Goal: Task Accomplishment & Management: Manage account settings

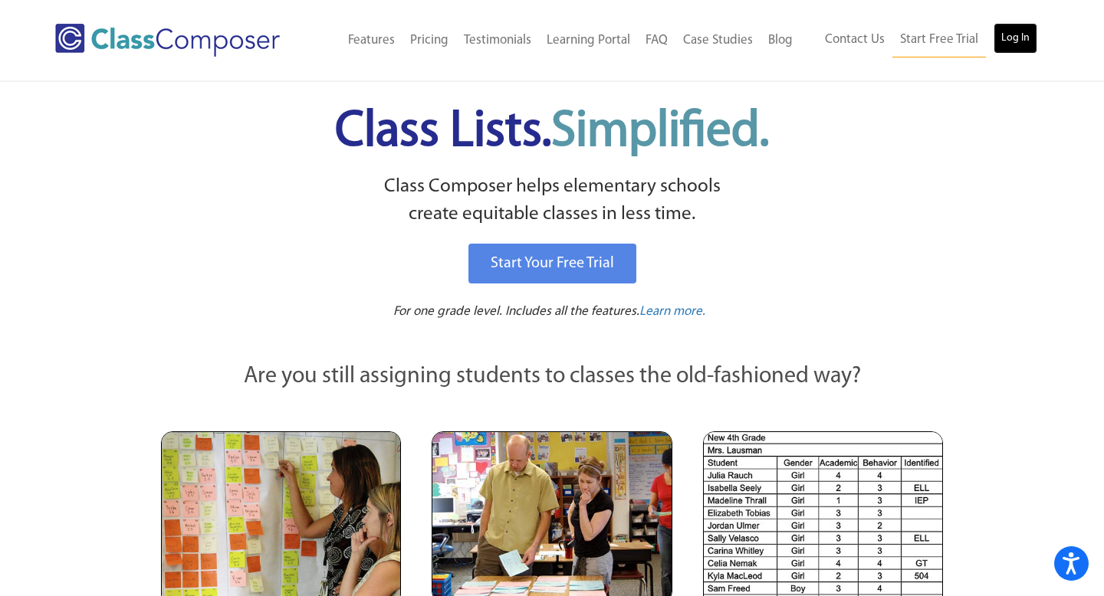
click at [1009, 40] on link "Log In" at bounding box center [1015, 38] width 44 height 31
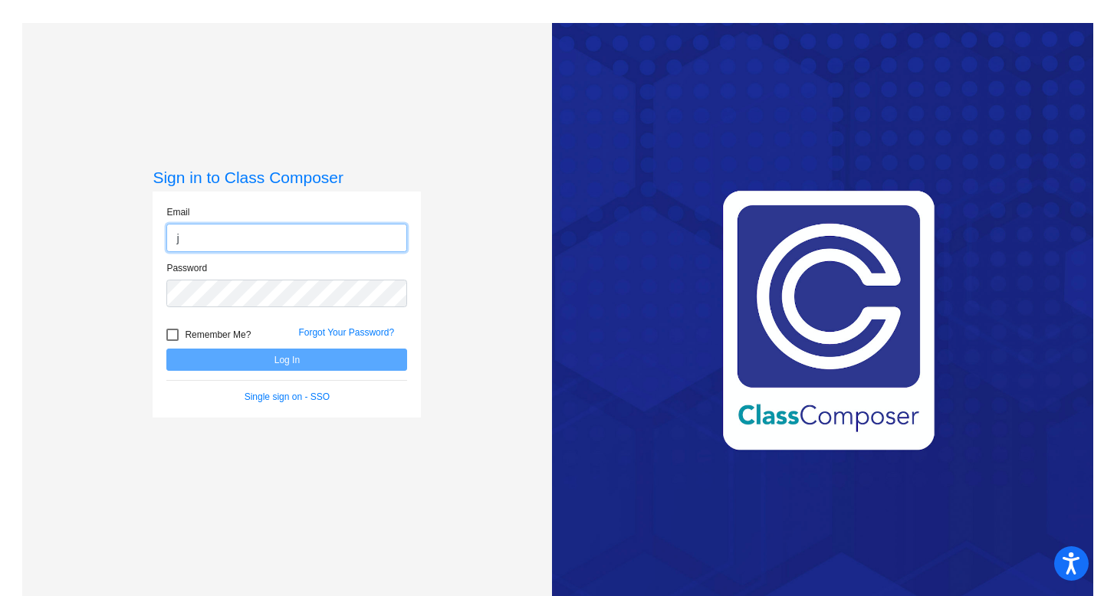
type input "[EMAIL_ADDRESS][DOMAIN_NAME]"
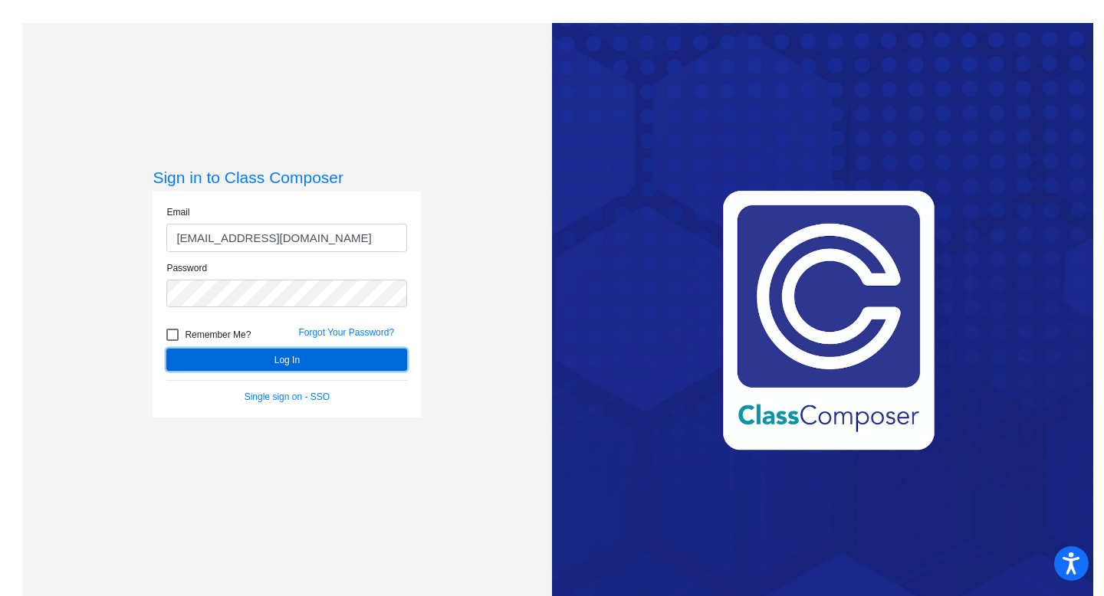
click at [313, 366] on button "Log In" at bounding box center [286, 360] width 241 height 22
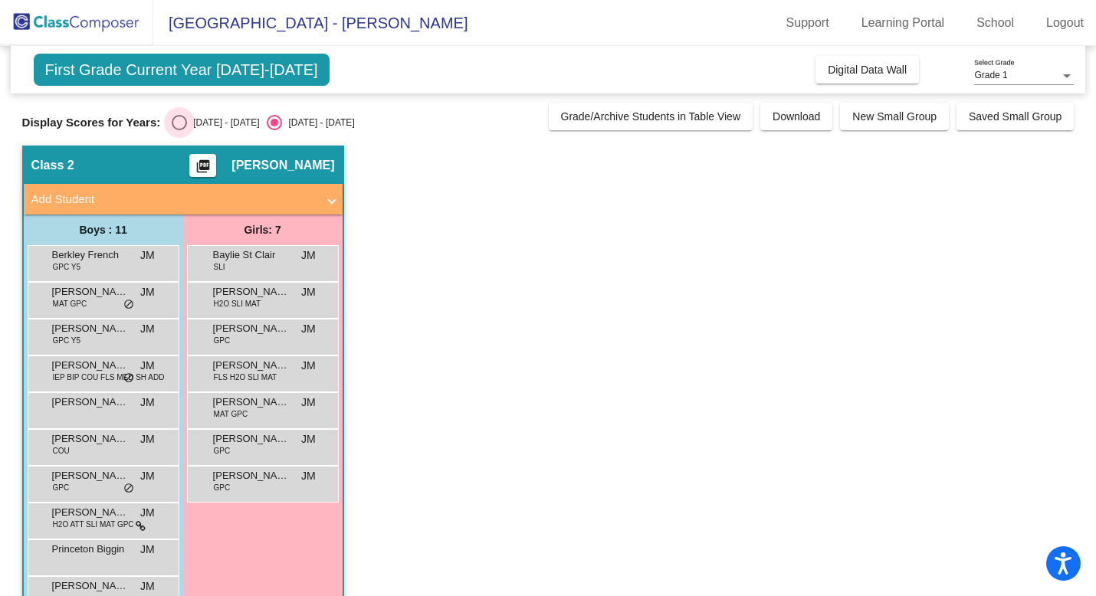
click at [180, 120] on div "Select an option" at bounding box center [179, 122] width 15 height 15
click at [179, 130] on input "2024 - 2025" at bounding box center [179, 130] width 1 height 1
radio input "true"
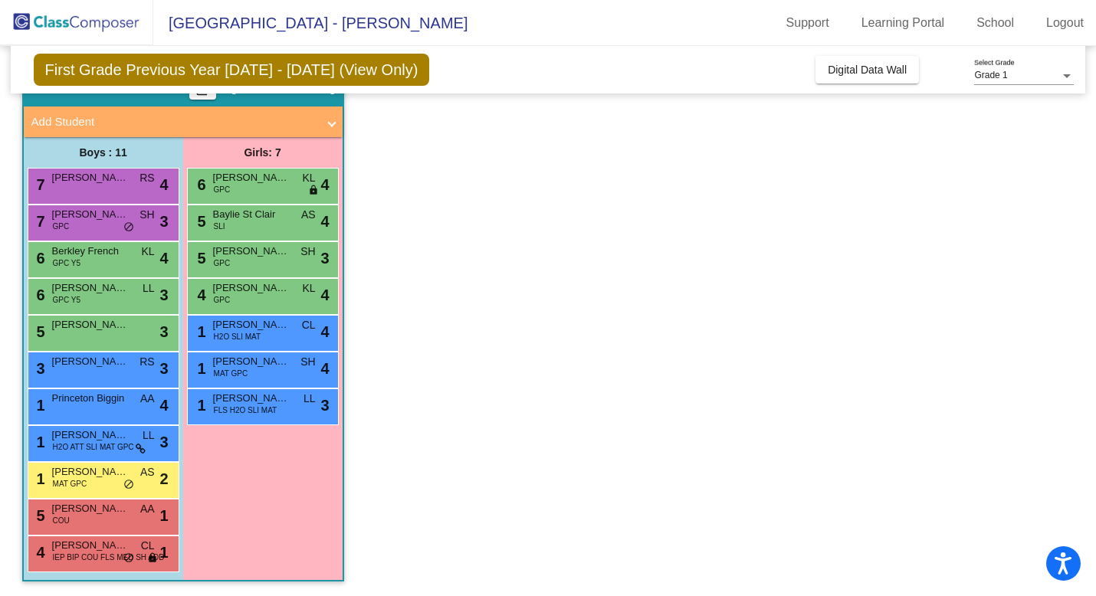
scroll to position [78, 0]
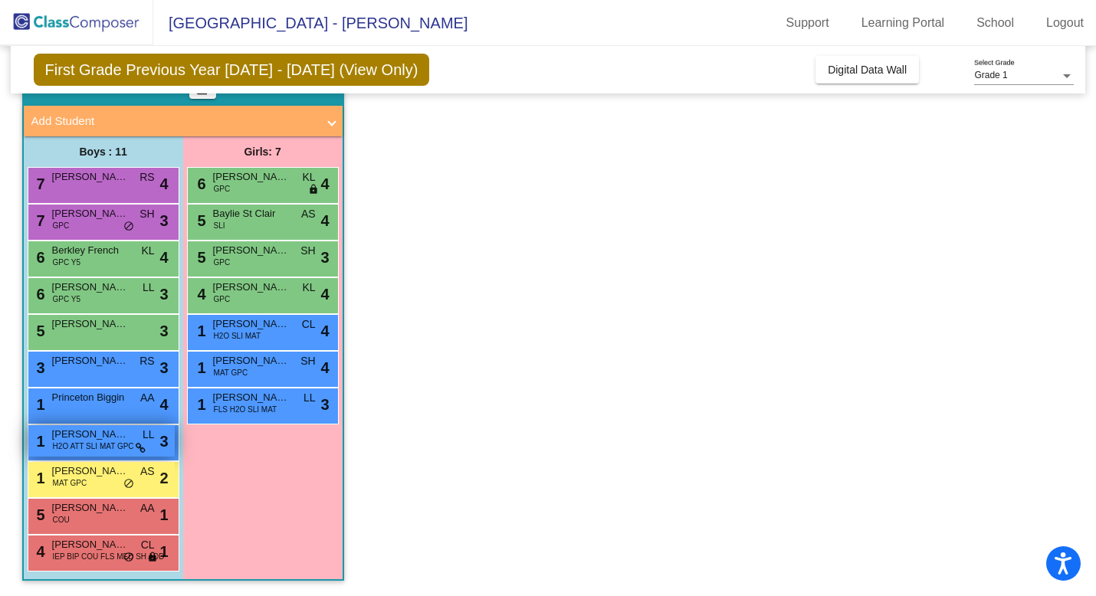
click at [71, 447] on span "H2O ATT SLI MAT GPC" at bounding box center [93, 446] width 81 height 11
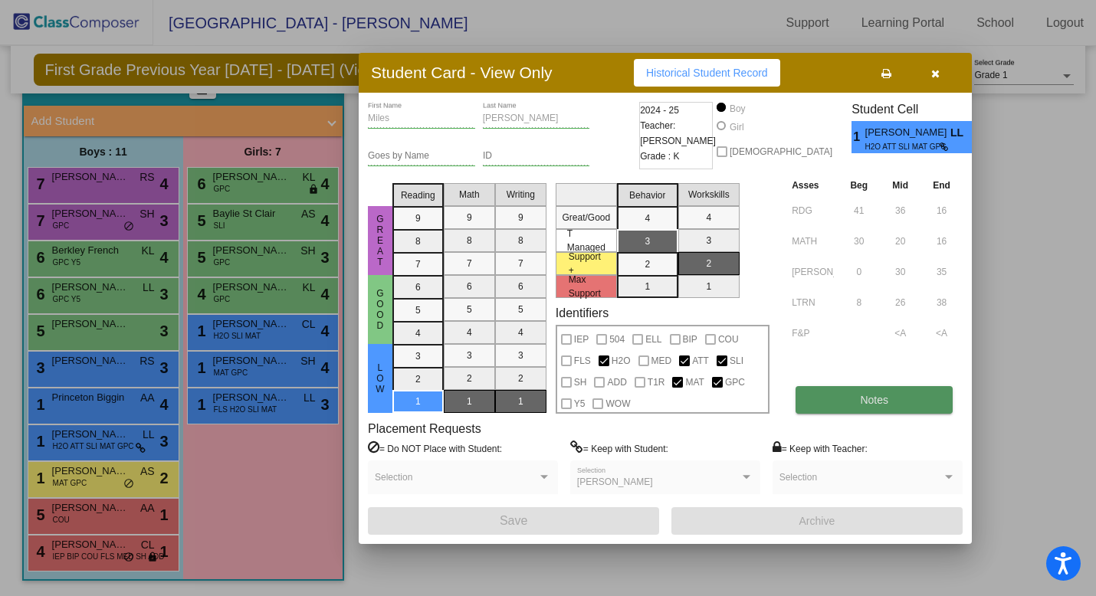
click at [814, 398] on button "Notes" at bounding box center [874, 400] width 157 height 28
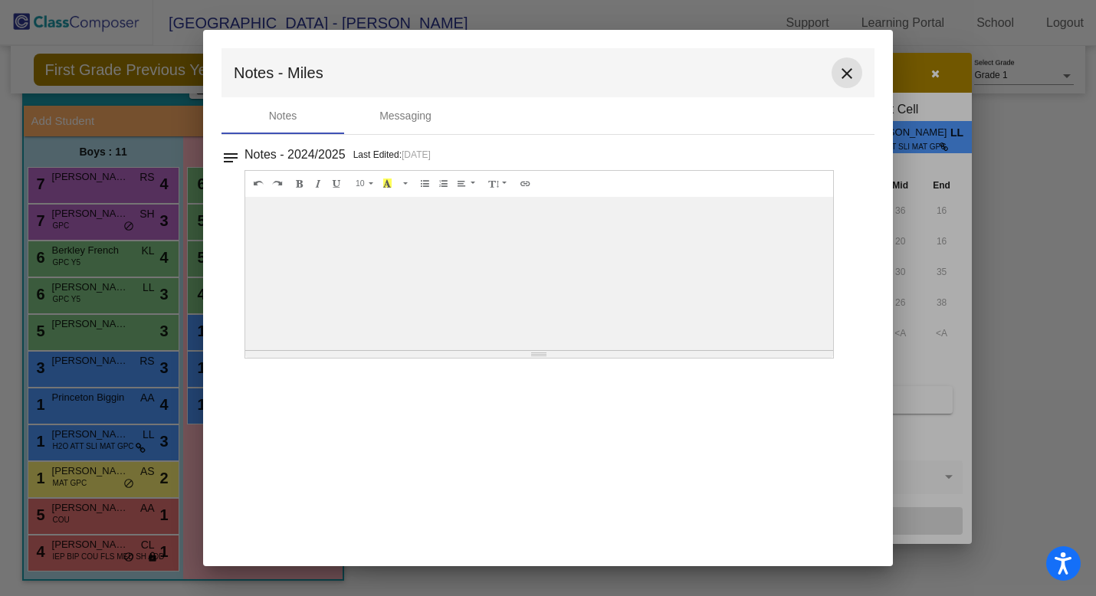
click at [844, 65] on mat-icon "close" at bounding box center [847, 73] width 18 height 18
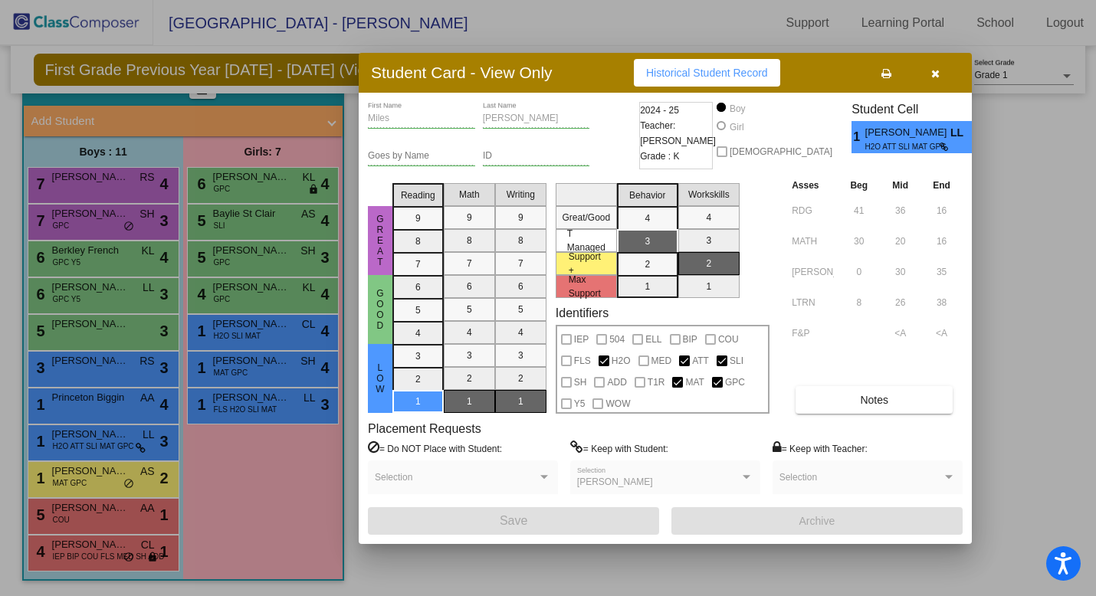
click at [931, 74] on icon "button" at bounding box center [935, 73] width 8 height 11
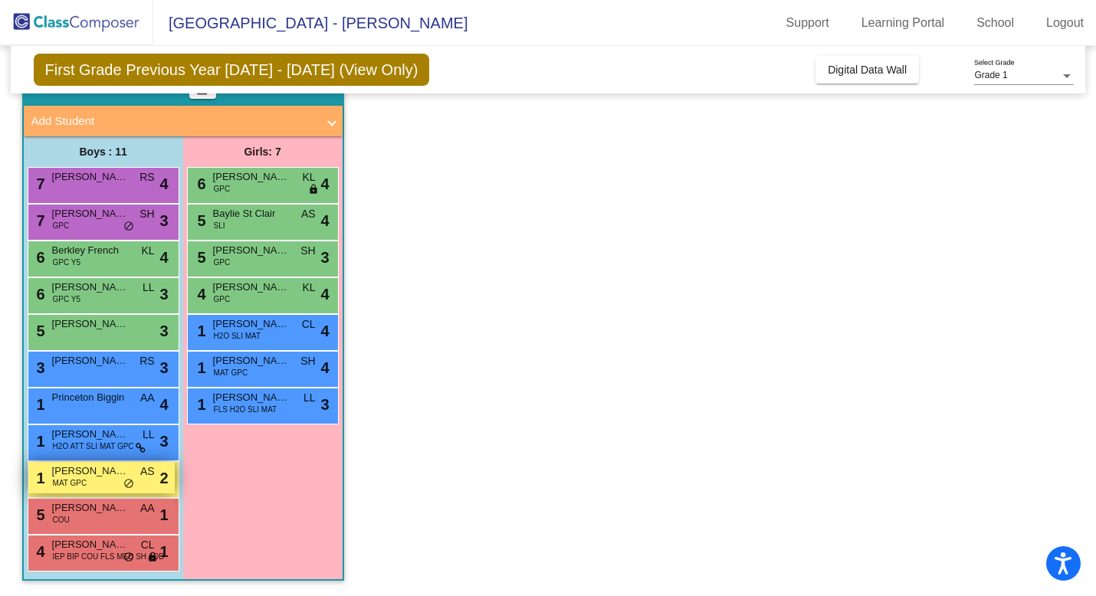
click at [69, 481] on span "MAT GPC" at bounding box center [70, 483] width 34 height 11
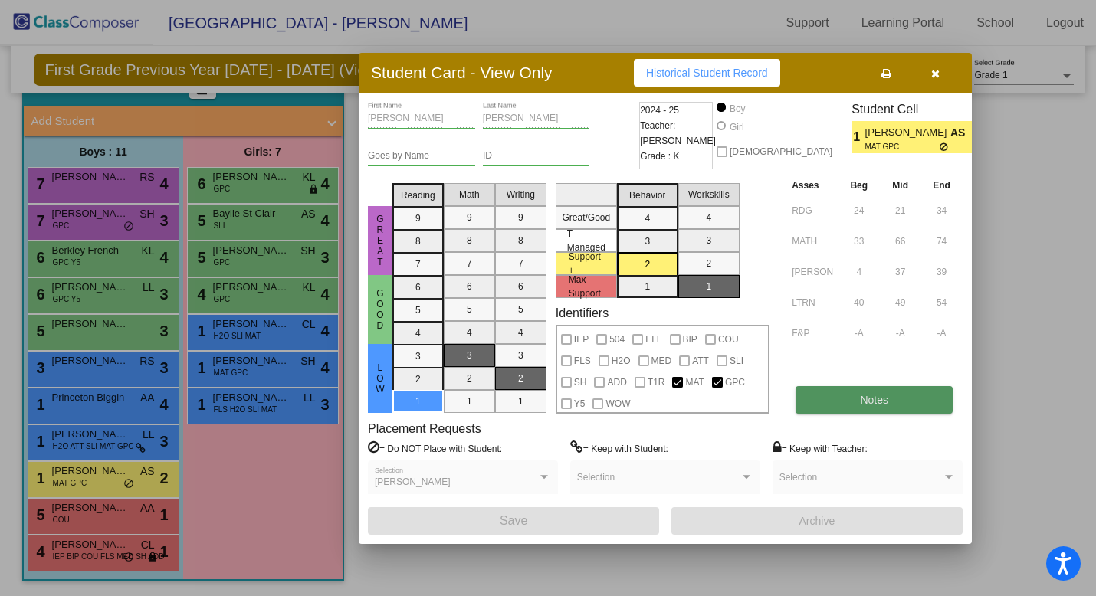
click at [868, 400] on span "Notes" at bounding box center [874, 400] width 28 height 12
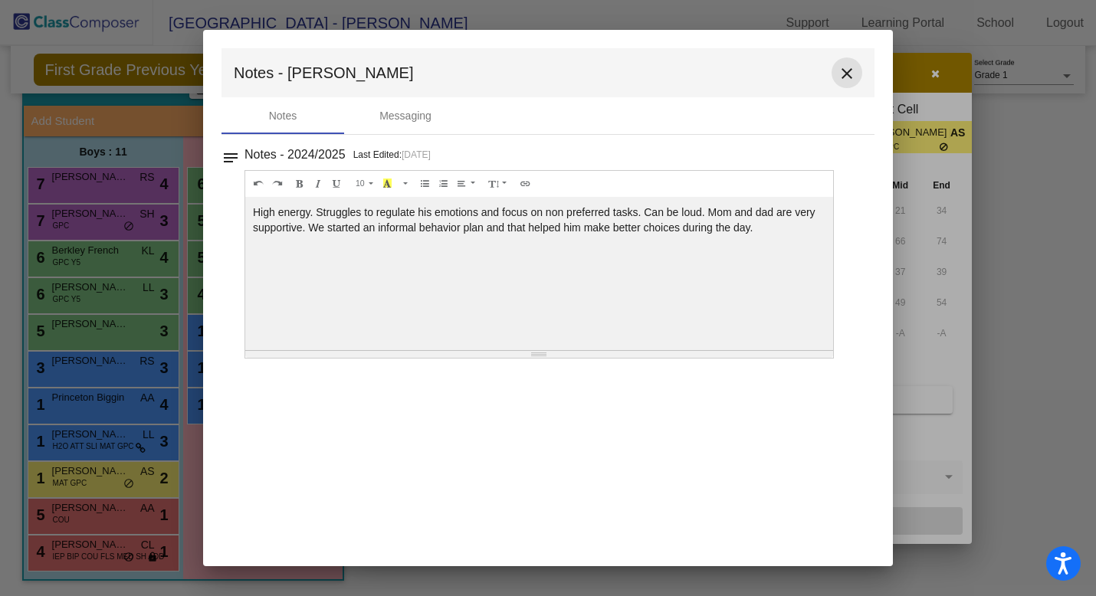
click at [849, 74] on mat-icon "close" at bounding box center [847, 73] width 18 height 18
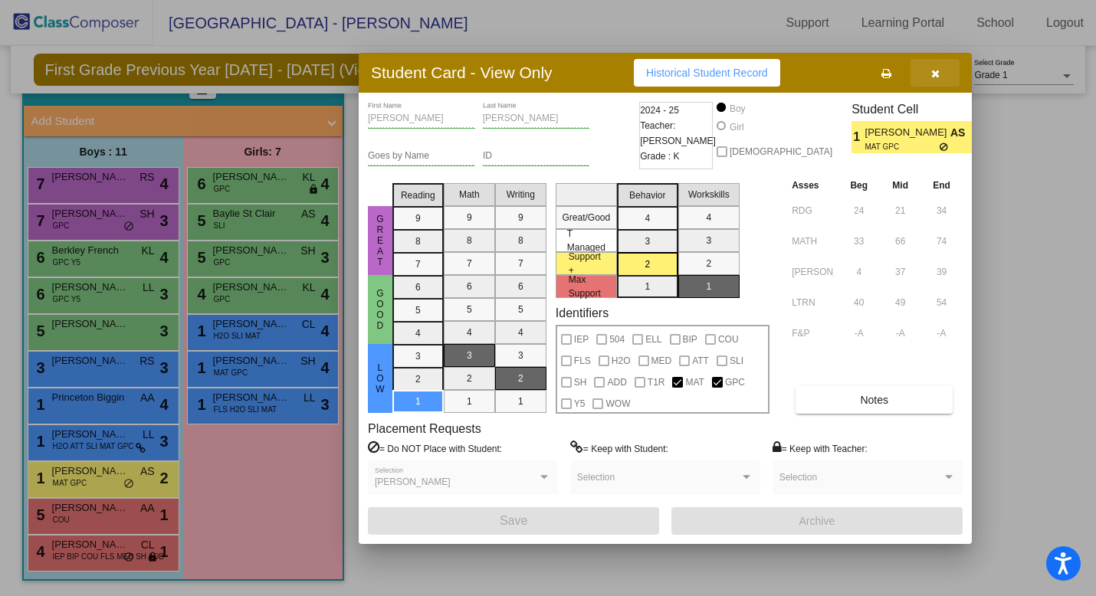
click at [937, 71] on icon "button" at bounding box center [935, 73] width 8 height 11
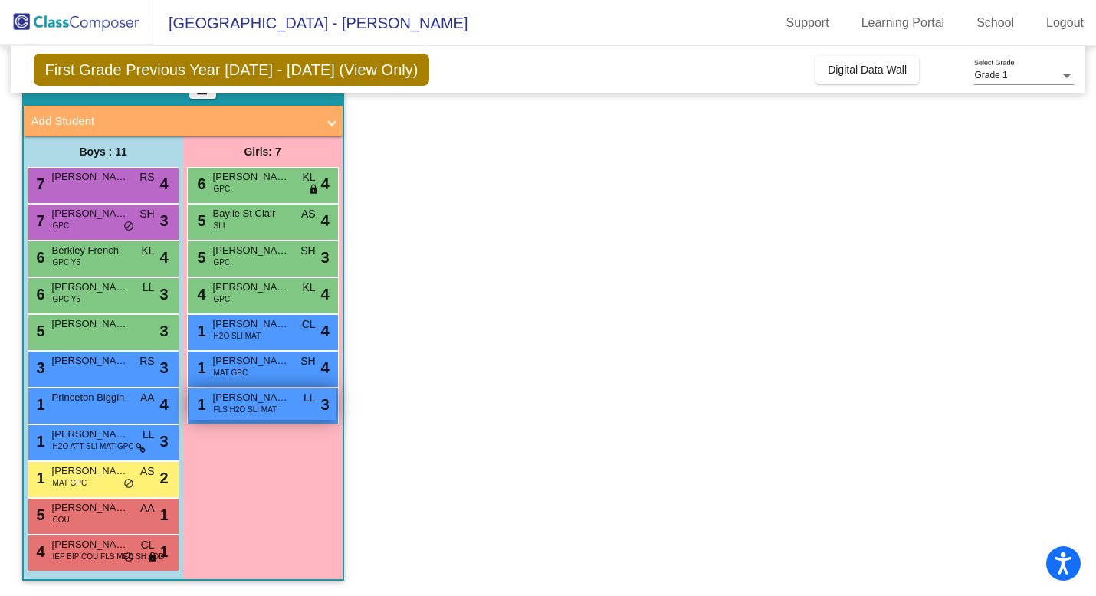
click at [244, 405] on span "FLS H2O SLI MAT" at bounding box center [246, 409] width 64 height 11
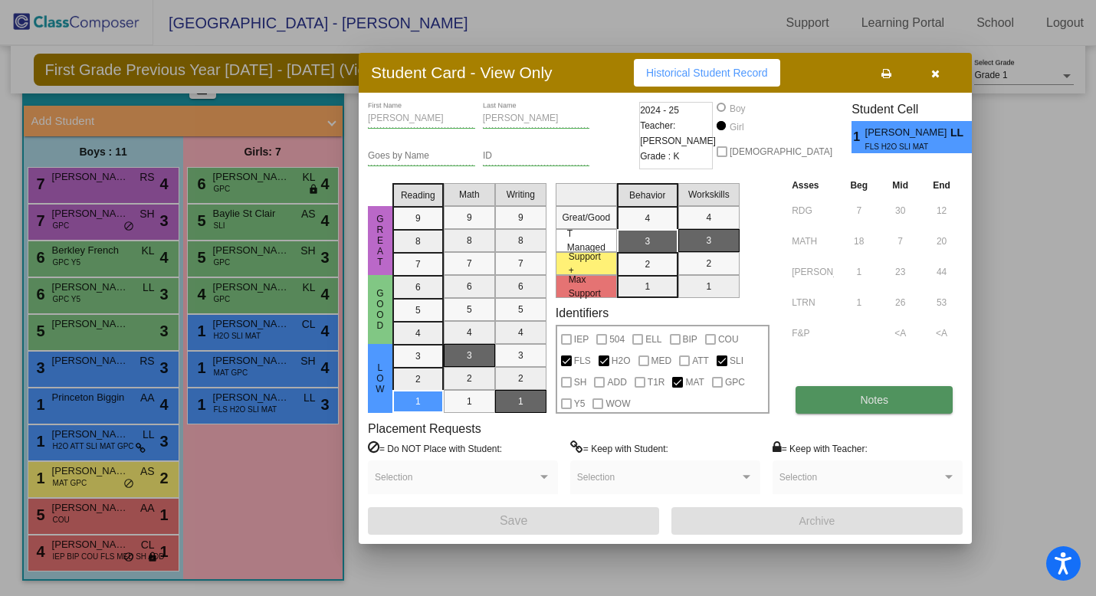
click at [886, 406] on button "Notes" at bounding box center [874, 400] width 157 height 28
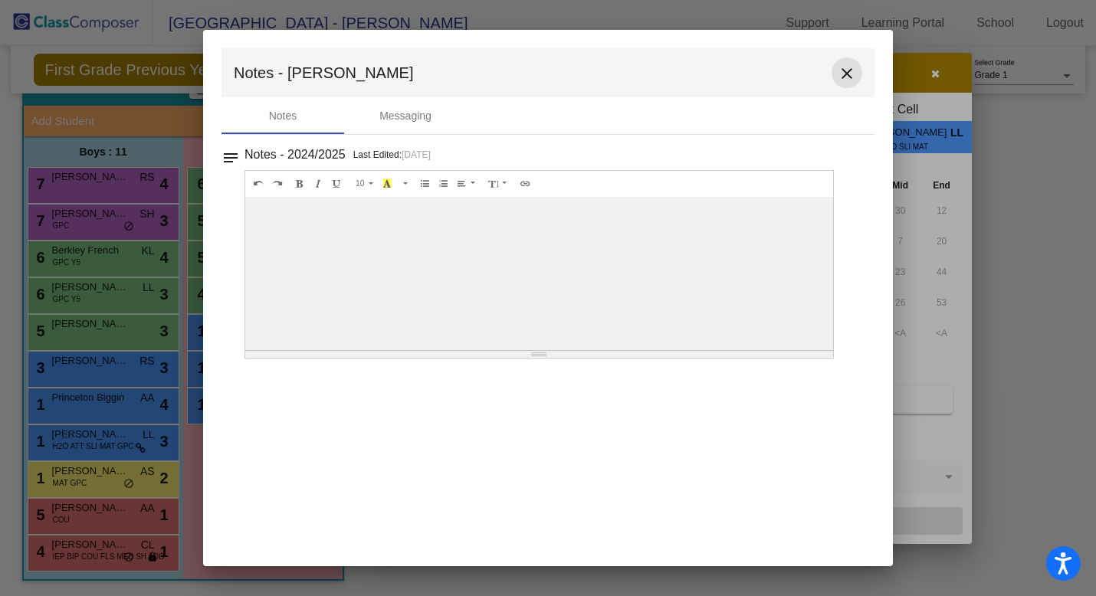
click at [845, 69] on mat-icon "close" at bounding box center [847, 73] width 18 height 18
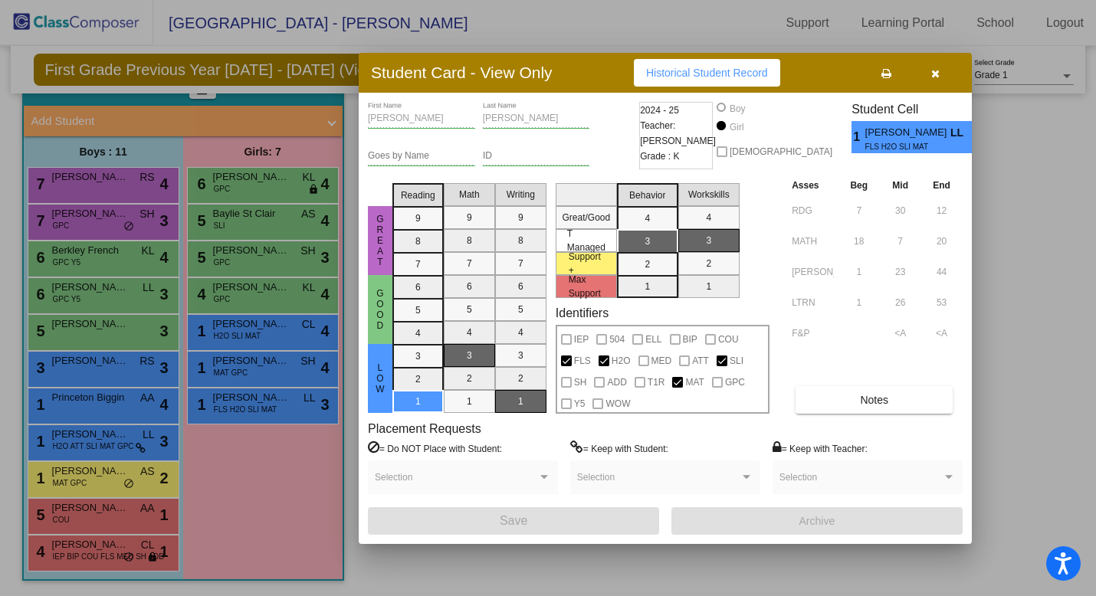
click at [939, 72] on icon "button" at bounding box center [935, 73] width 8 height 11
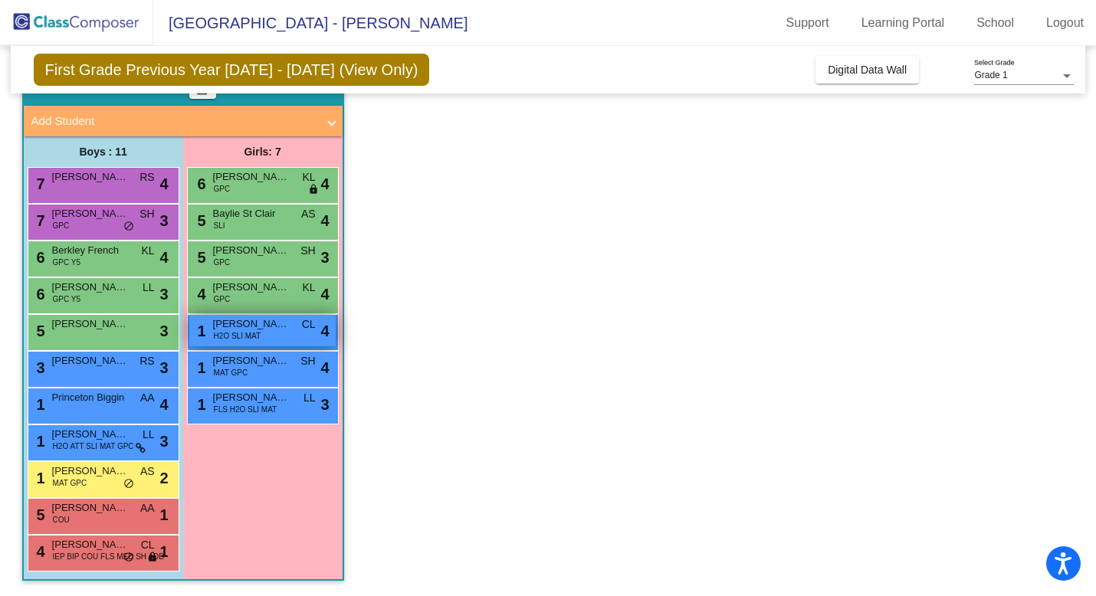
click at [244, 330] on span "H2O SLI MAT" at bounding box center [238, 335] width 48 height 11
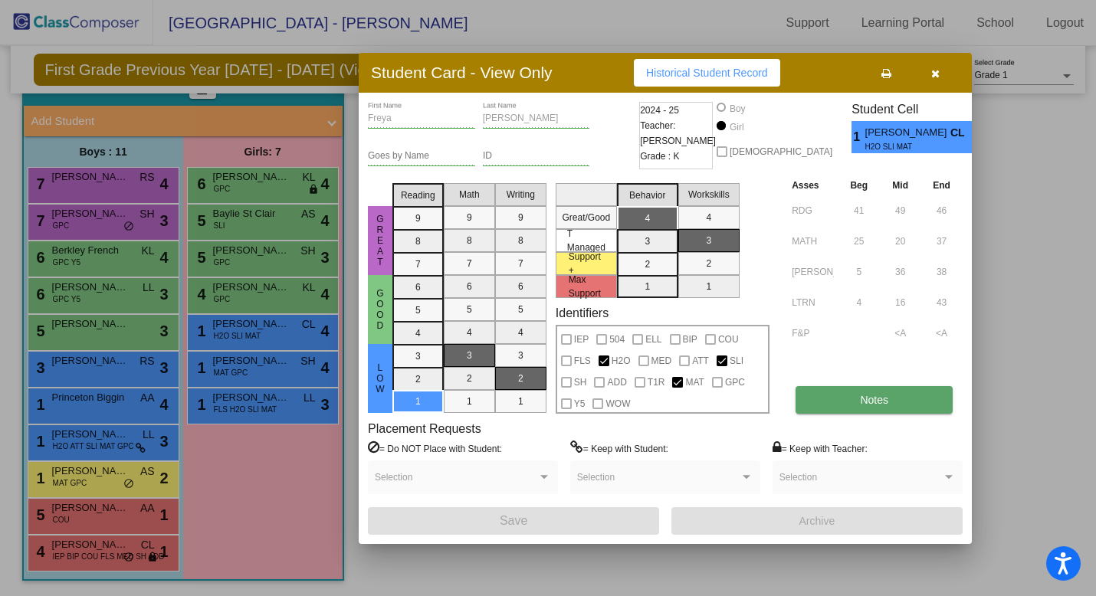
click at [919, 393] on button "Notes" at bounding box center [874, 400] width 157 height 28
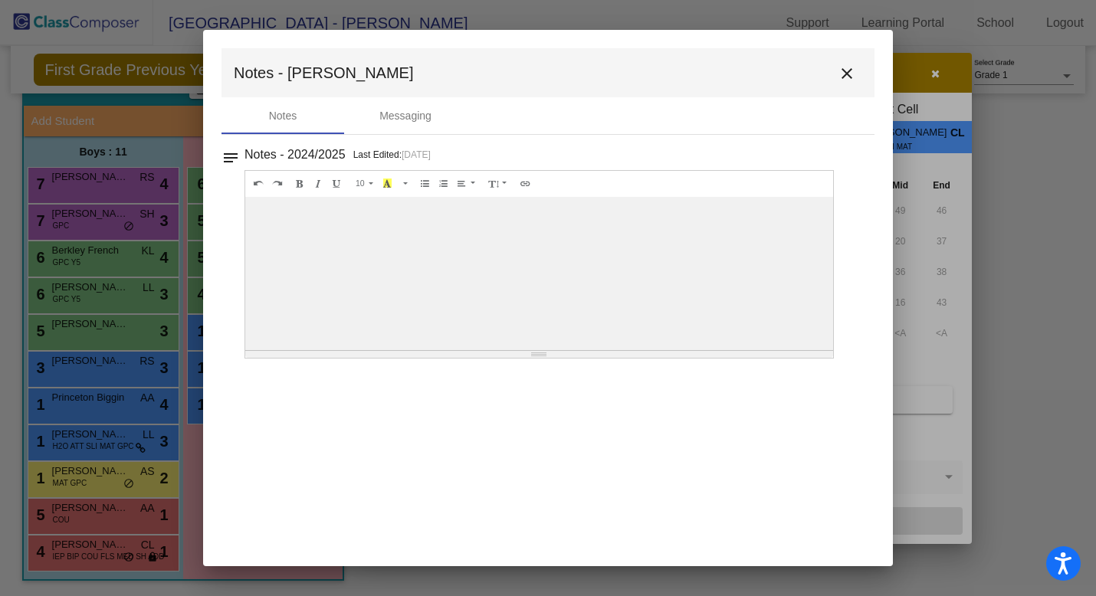
click at [846, 77] on mat-icon "close" at bounding box center [847, 73] width 18 height 18
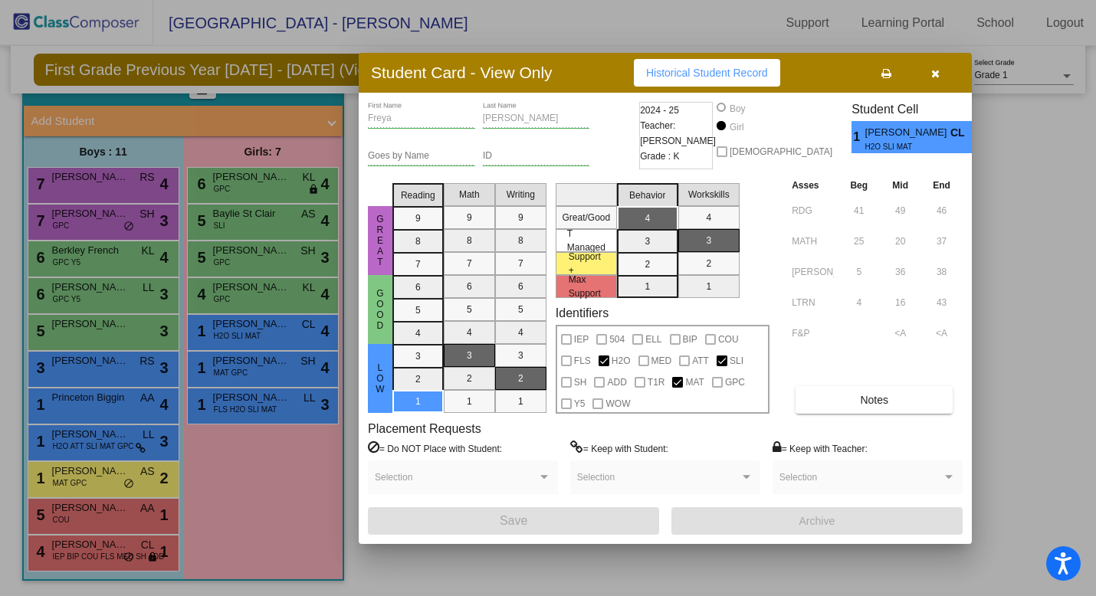
click at [936, 75] on icon "button" at bounding box center [935, 73] width 8 height 11
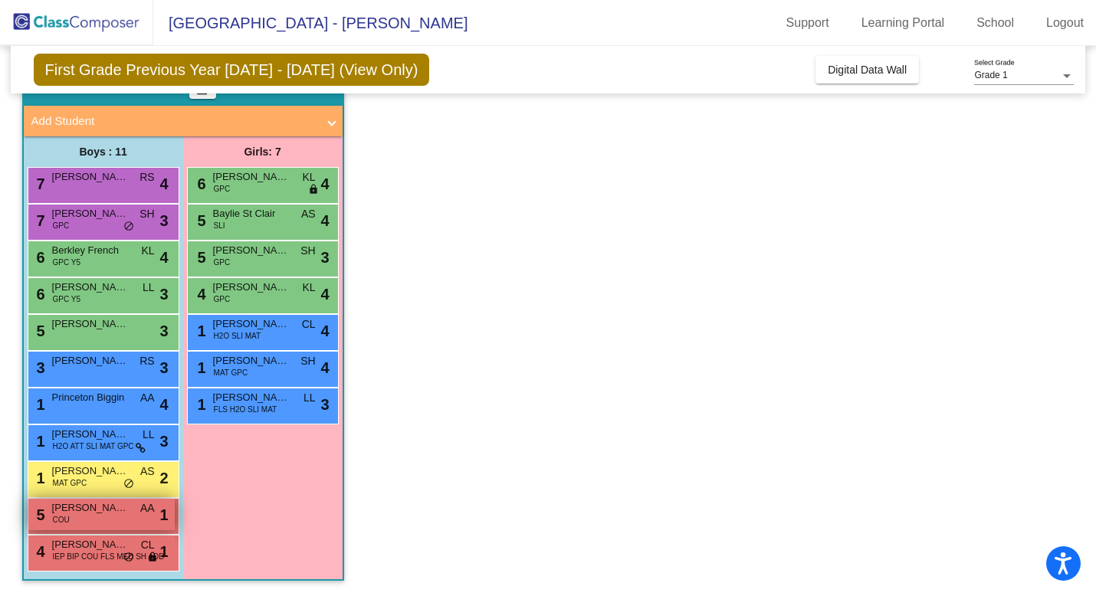
click at [93, 520] on div "5 Levi Black COU AA lock do_not_disturb_alt 1" at bounding box center [101, 514] width 146 height 31
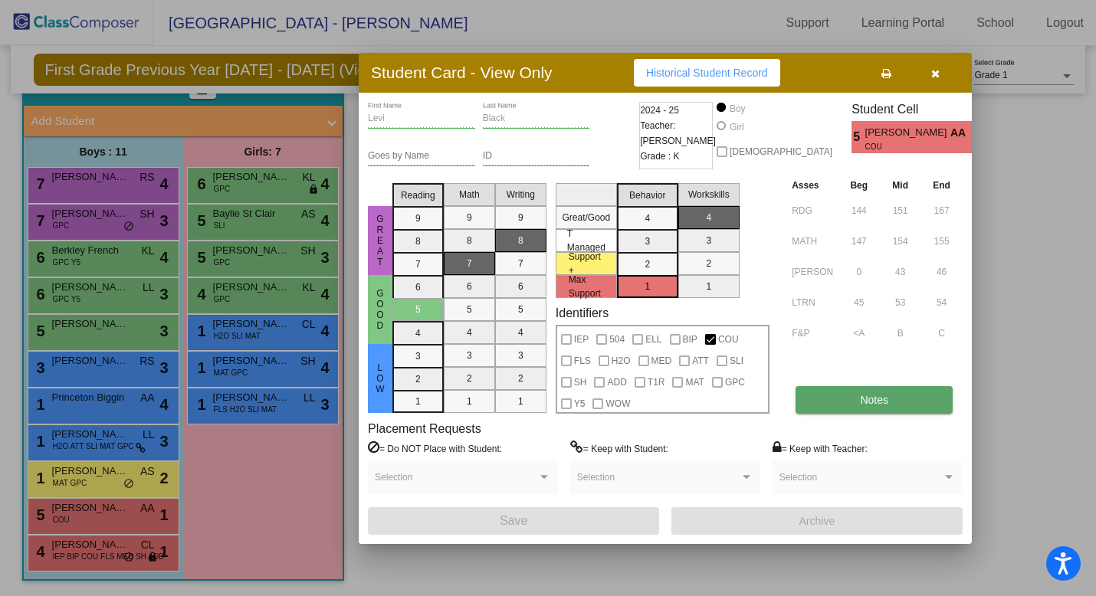
click at [852, 400] on button "Notes" at bounding box center [874, 400] width 157 height 28
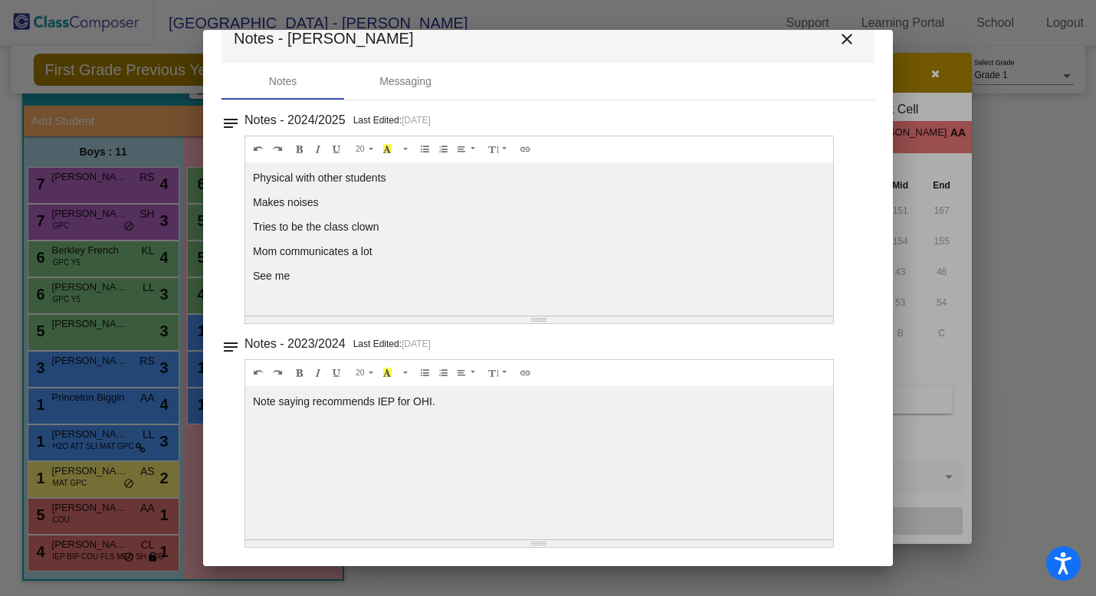
scroll to position [0, 0]
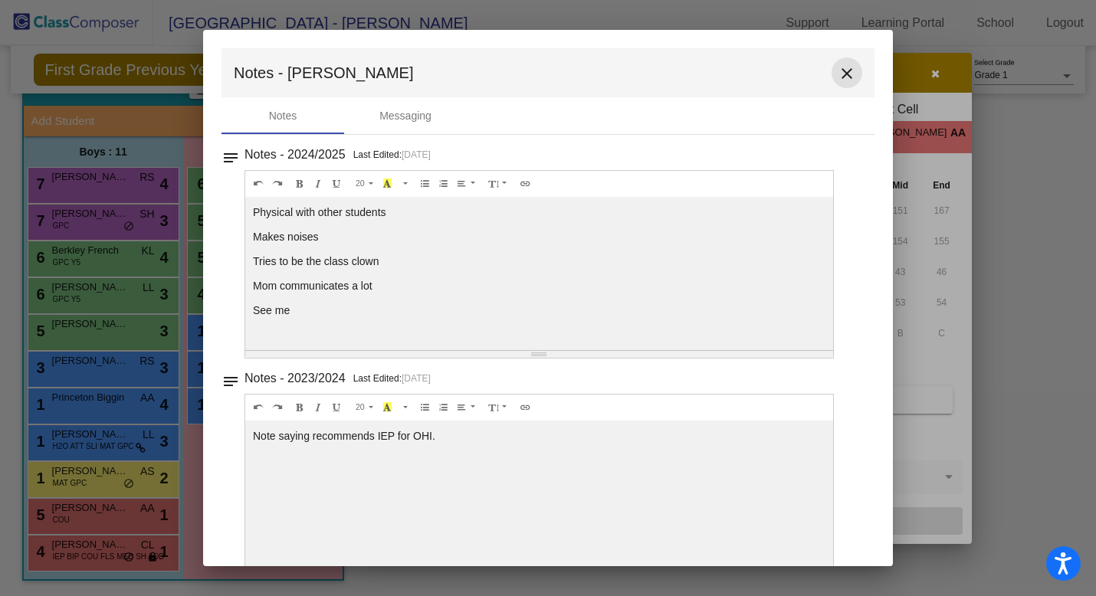
click at [839, 71] on mat-icon "close" at bounding box center [847, 73] width 18 height 18
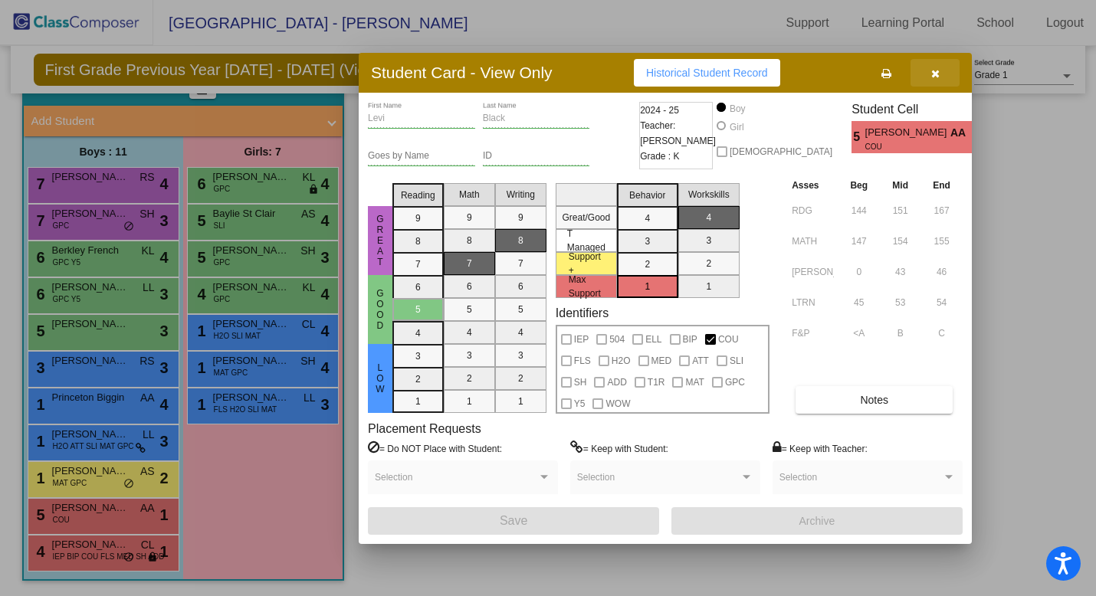
click at [935, 68] on icon "button" at bounding box center [935, 73] width 8 height 11
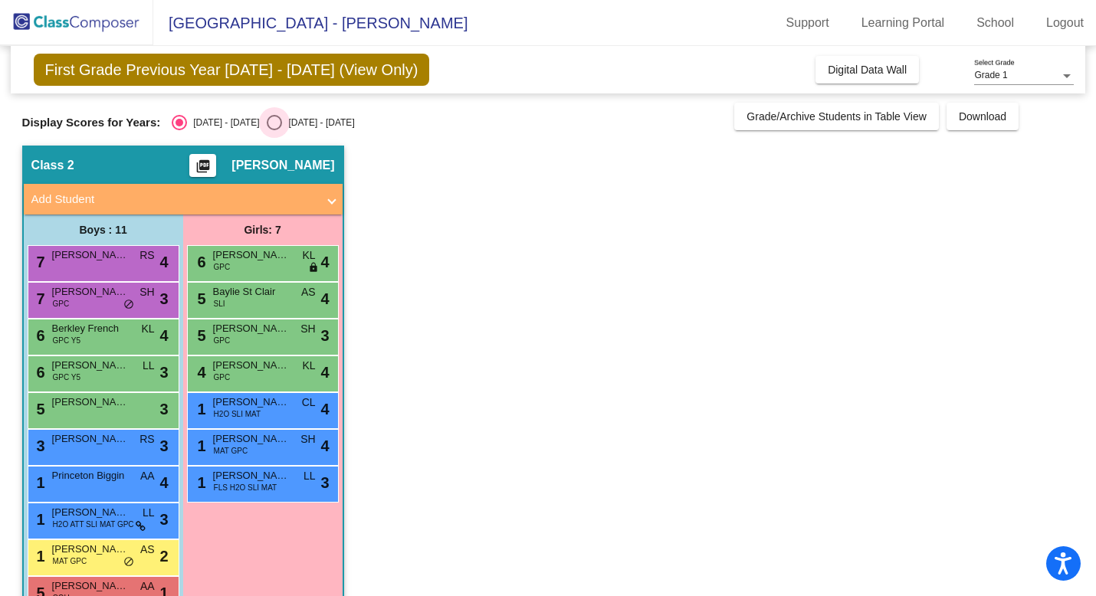
click at [267, 123] on div "Select an option" at bounding box center [274, 122] width 15 height 15
click at [274, 130] on input "2025 - 2026" at bounding box center [274, 130] width 1 height 1
radio input "true"
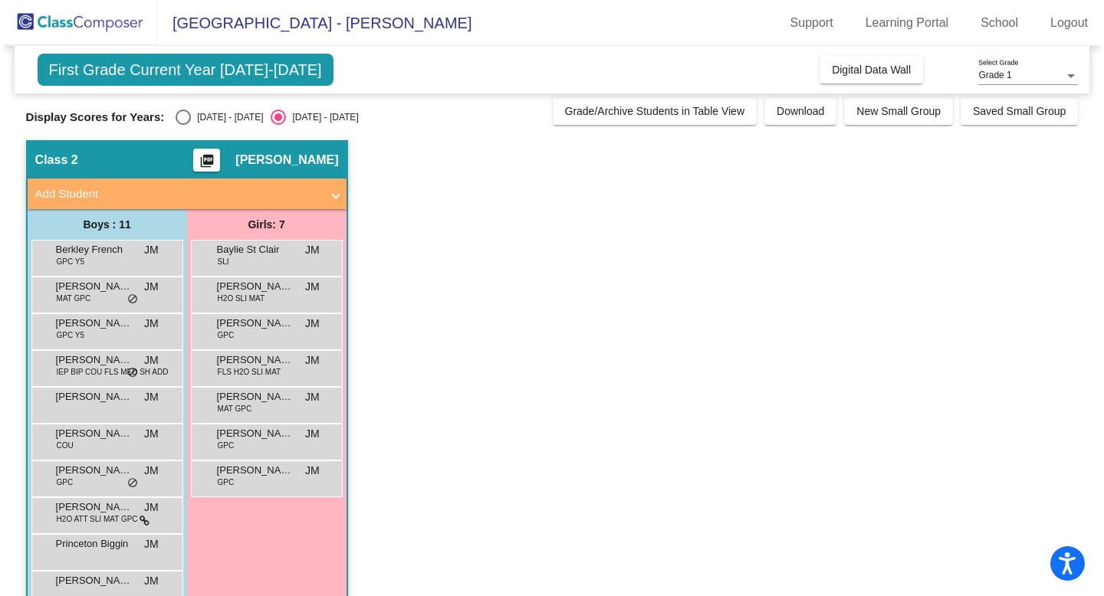
scroll to position [6, 0]
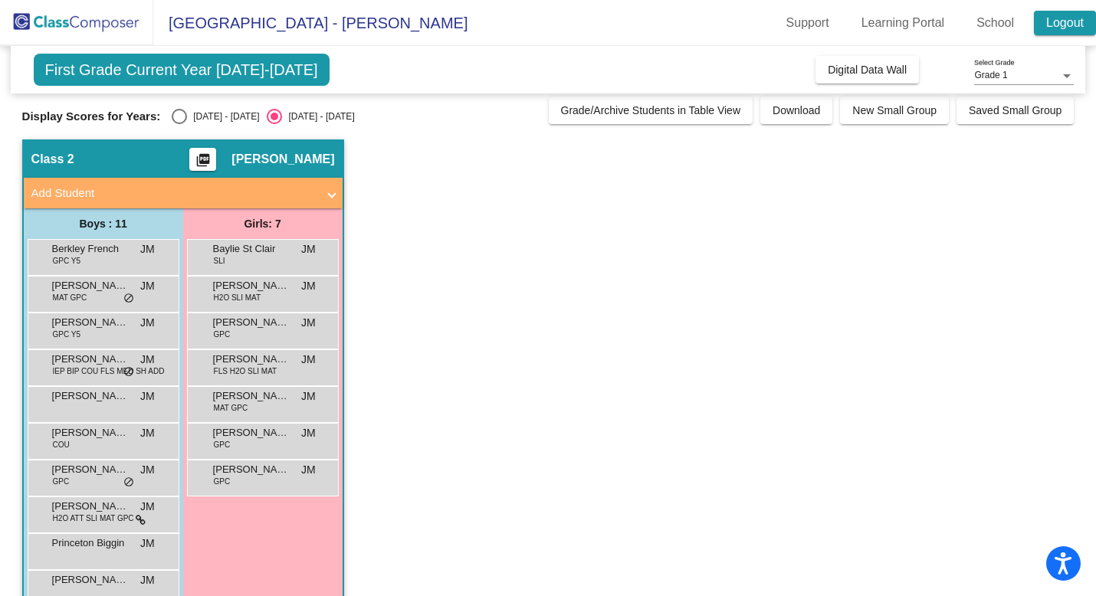
click at [1062, 21] on link "Logout" at bounding box center [1065, 23] width 62 height 25
